Goal: Task Accomplishment & Management: Manage account settings

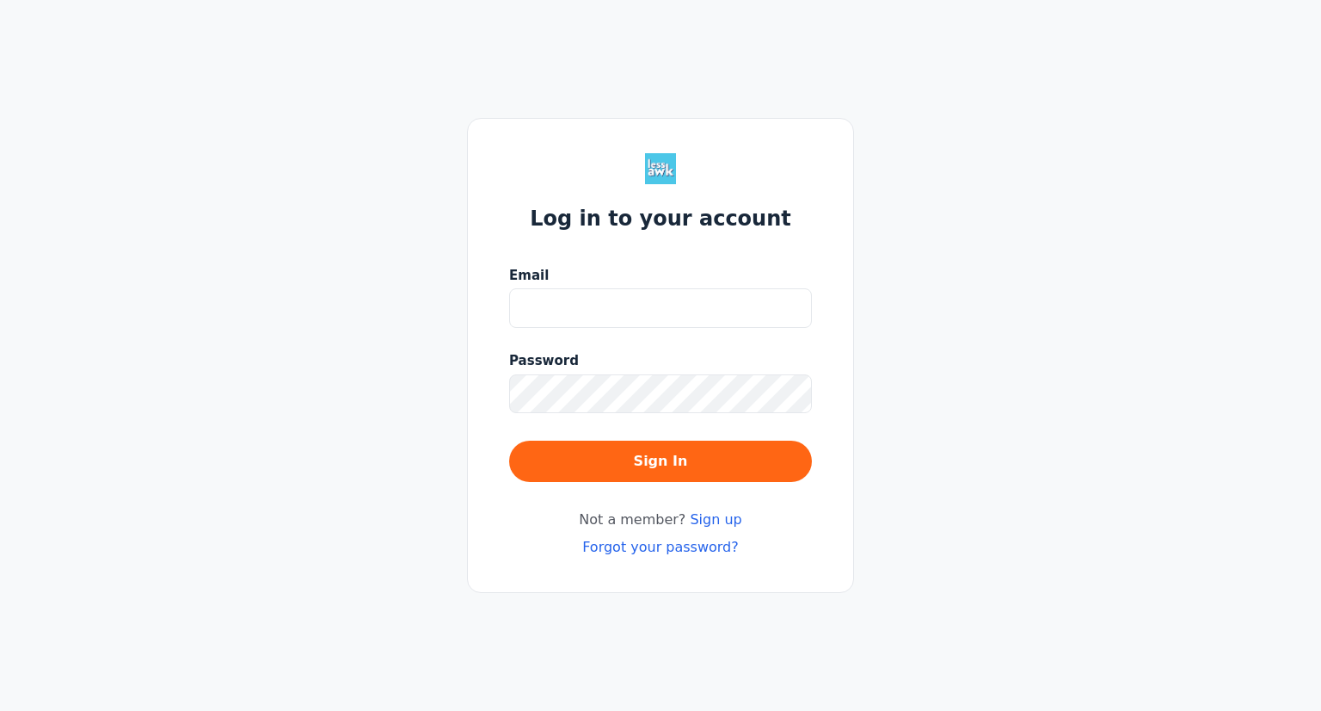
click at [621, 307] on input "Email" at bounding box center [660, 308] width 303 height 40
type input "andrea.guccia@fpscny.org"
click at [661, 560] on div "Log in to your account Email andrea.guccia@fpscny.org Password Sign In Not a me…" at bounding box center [660, 356] width 387 height 476
click at [662, 547] on link "Forgot your password?" at bounding box center [660, 547] width 157 height 16
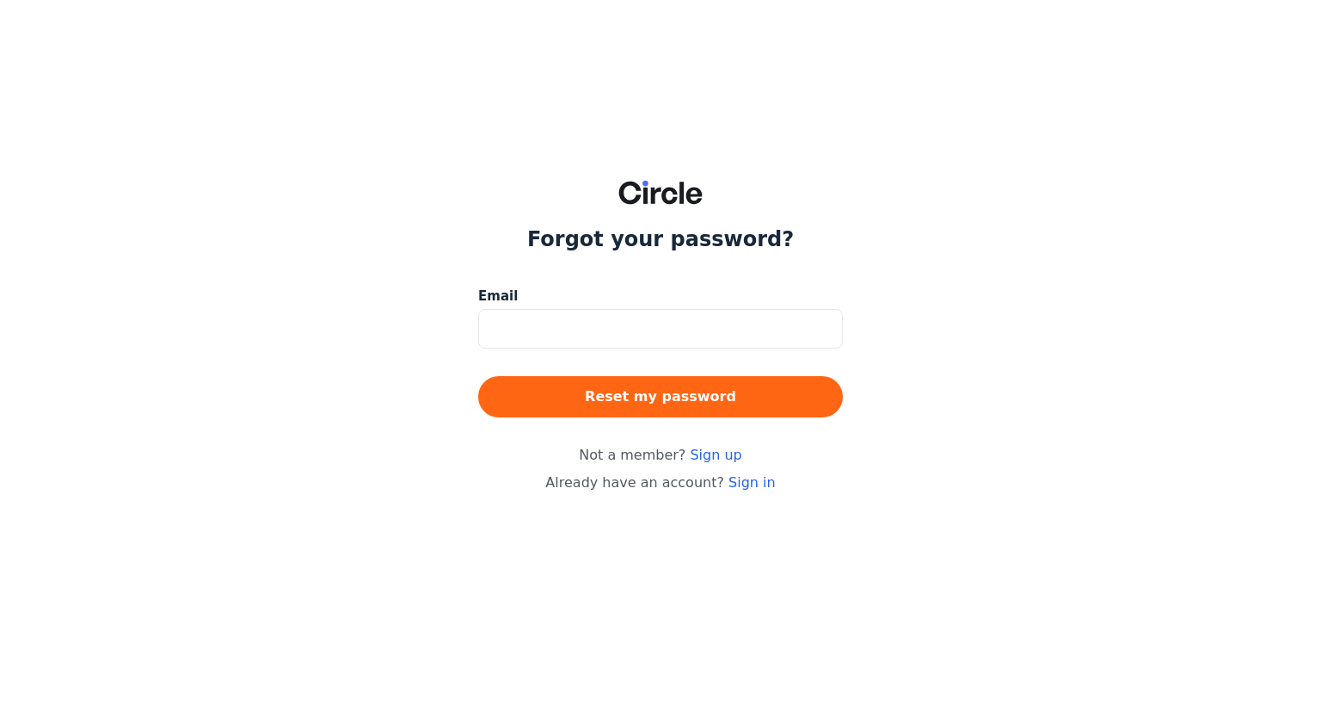
click at [571, 329] on input at bounding box center [660, 329] width 365 height 40
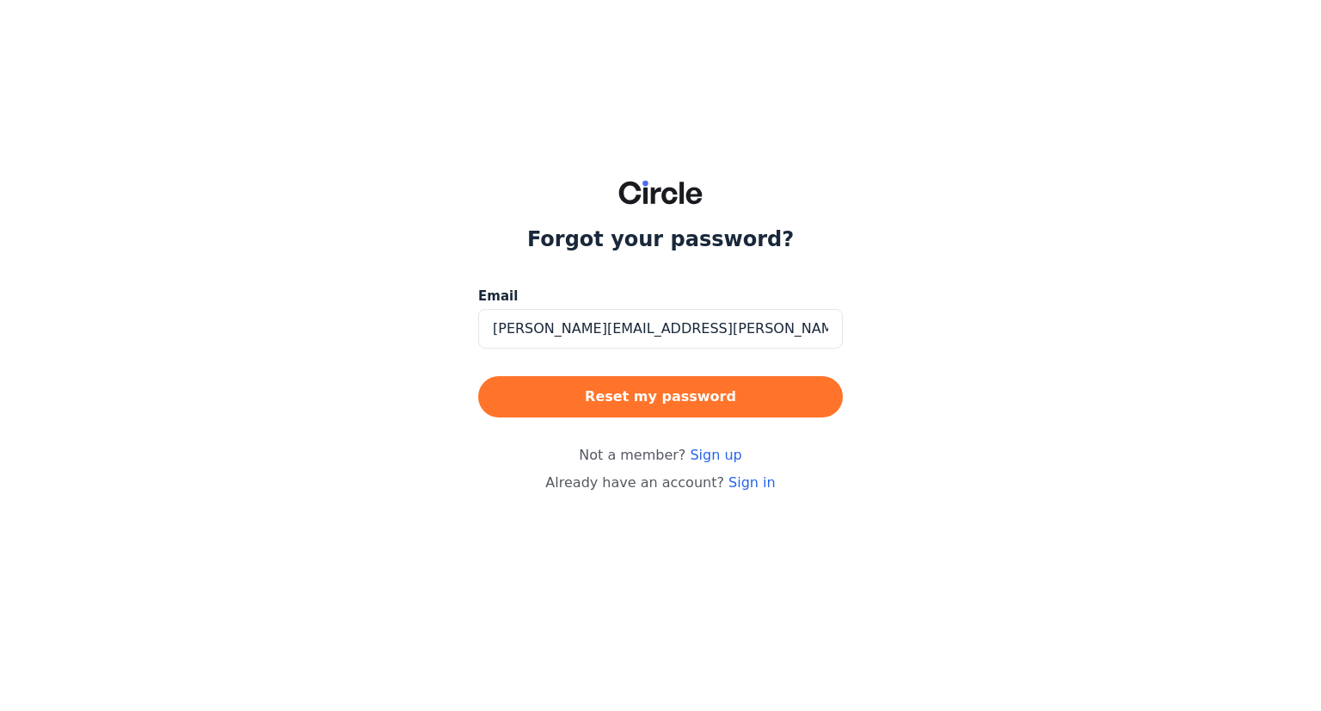
type input "andrea.guccia@fpscny.org"
click at [705, 402] on button "Reset my password" at bounding box center [660, 396] width 365 height 41
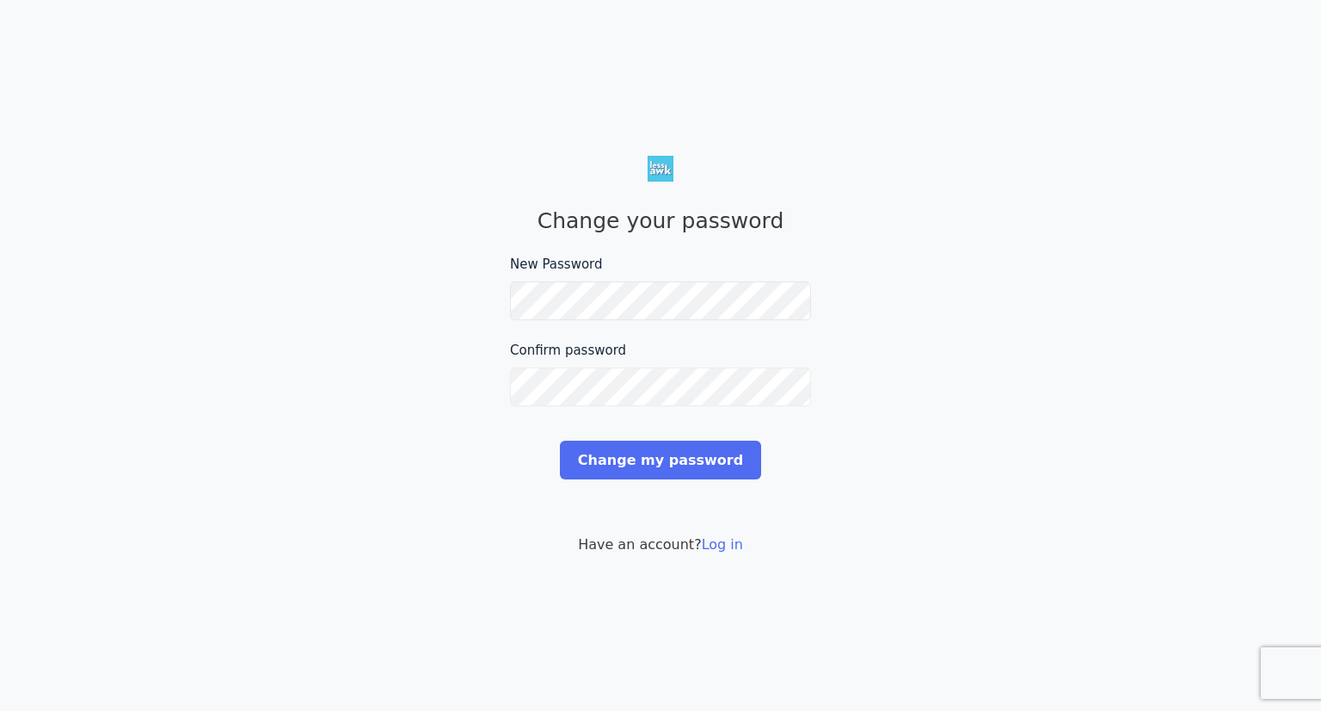
click at [560, 440] on input "Change my password" at bounding box center [660, 459] width 201 height 39
